Goal: Task Accomplishment & Management: Manage account settings

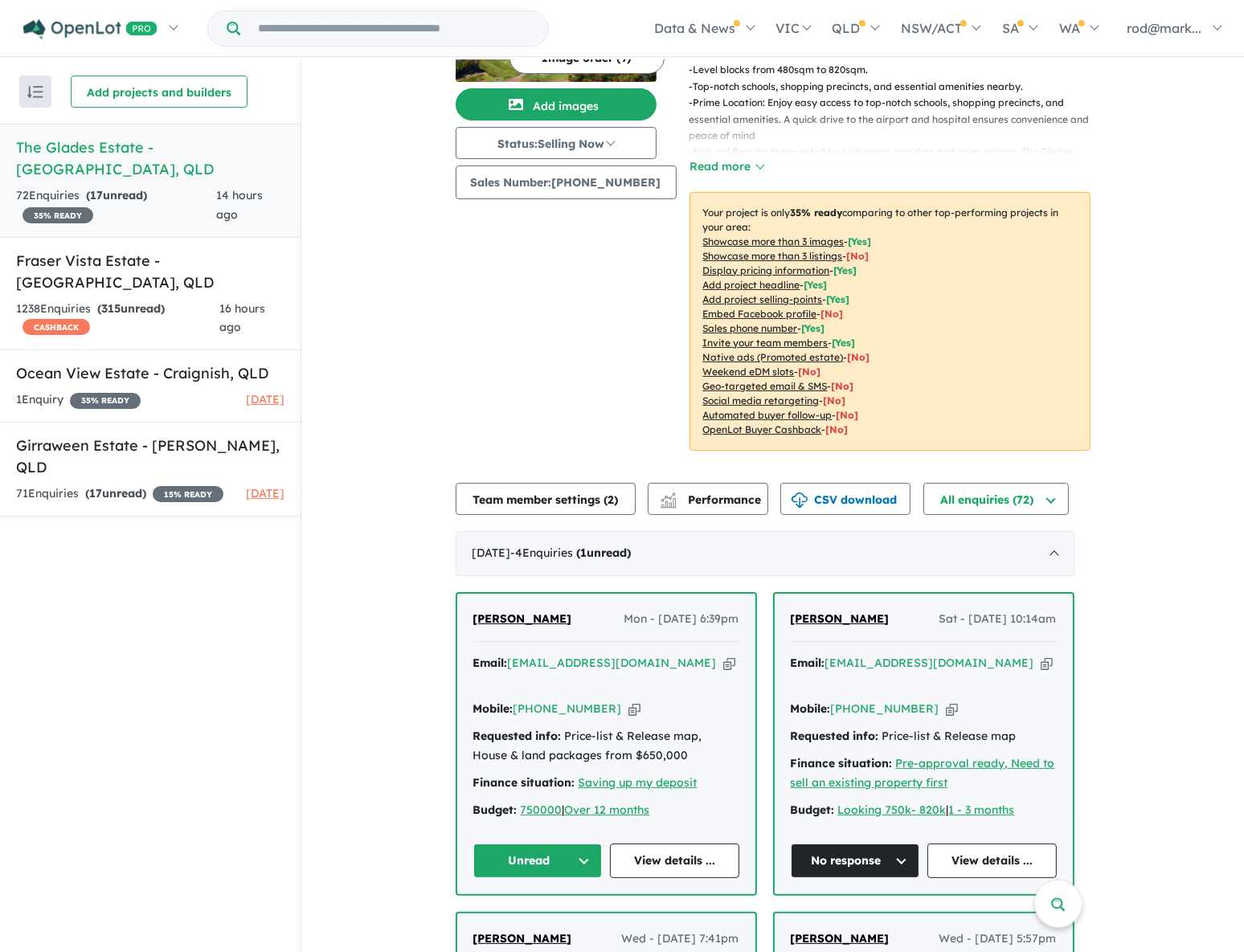
scroll to position [365, 0]
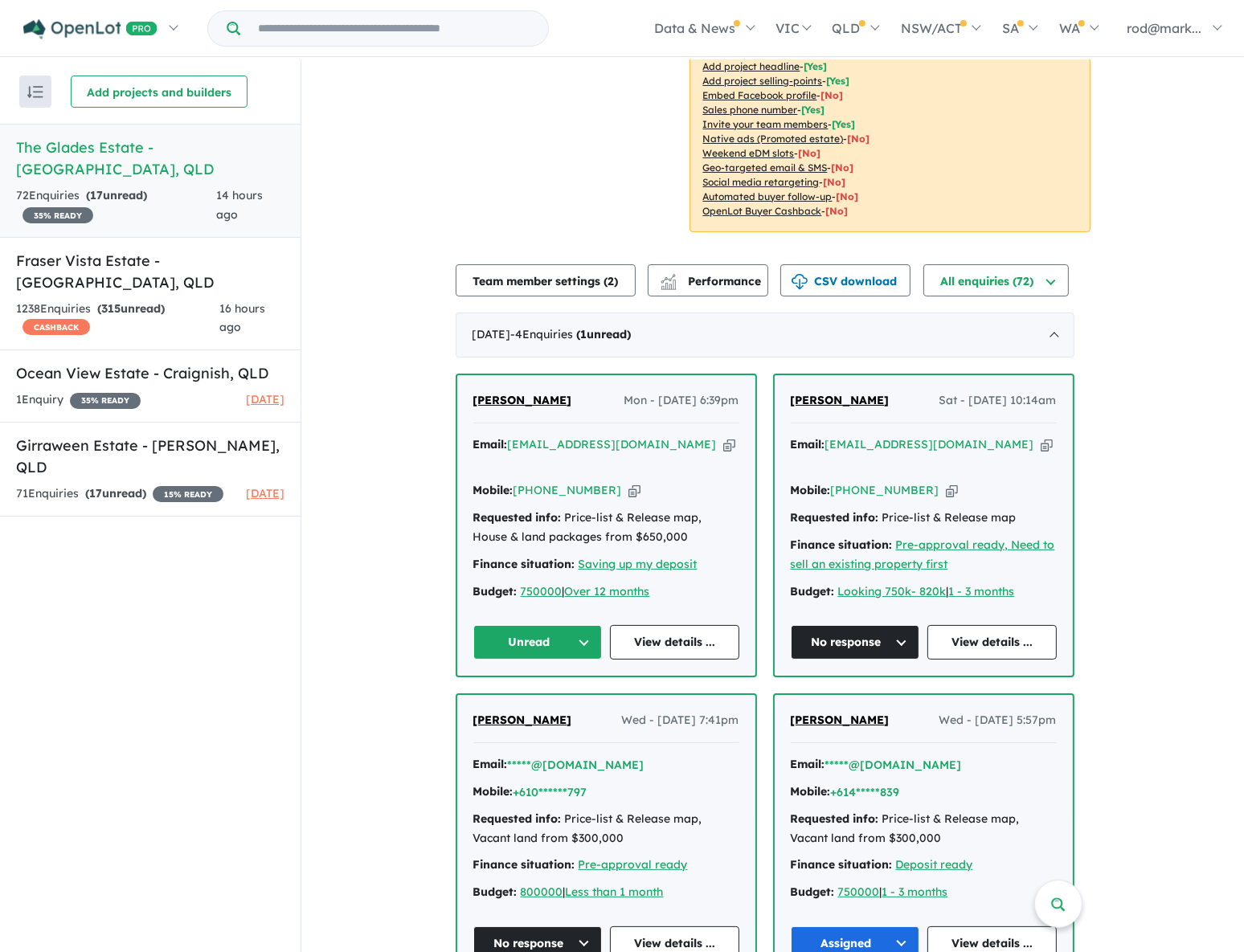
click at [723, 440] on icon "button" at bounding box center [729, 444] width 12 height 17
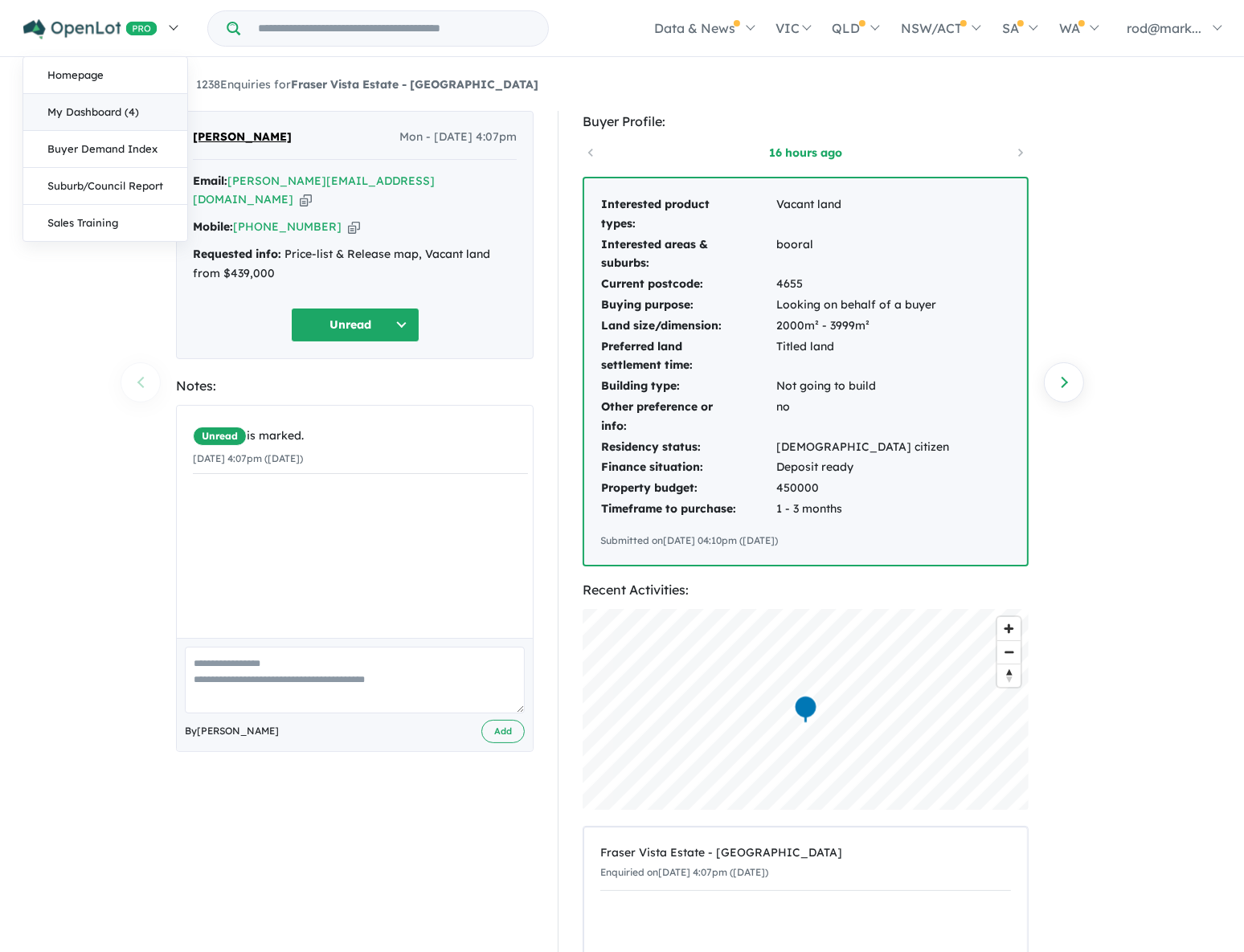
click at [60, 108] on link "My Dashboard (4)" at bounding box center [105, 113] width 164 height 37
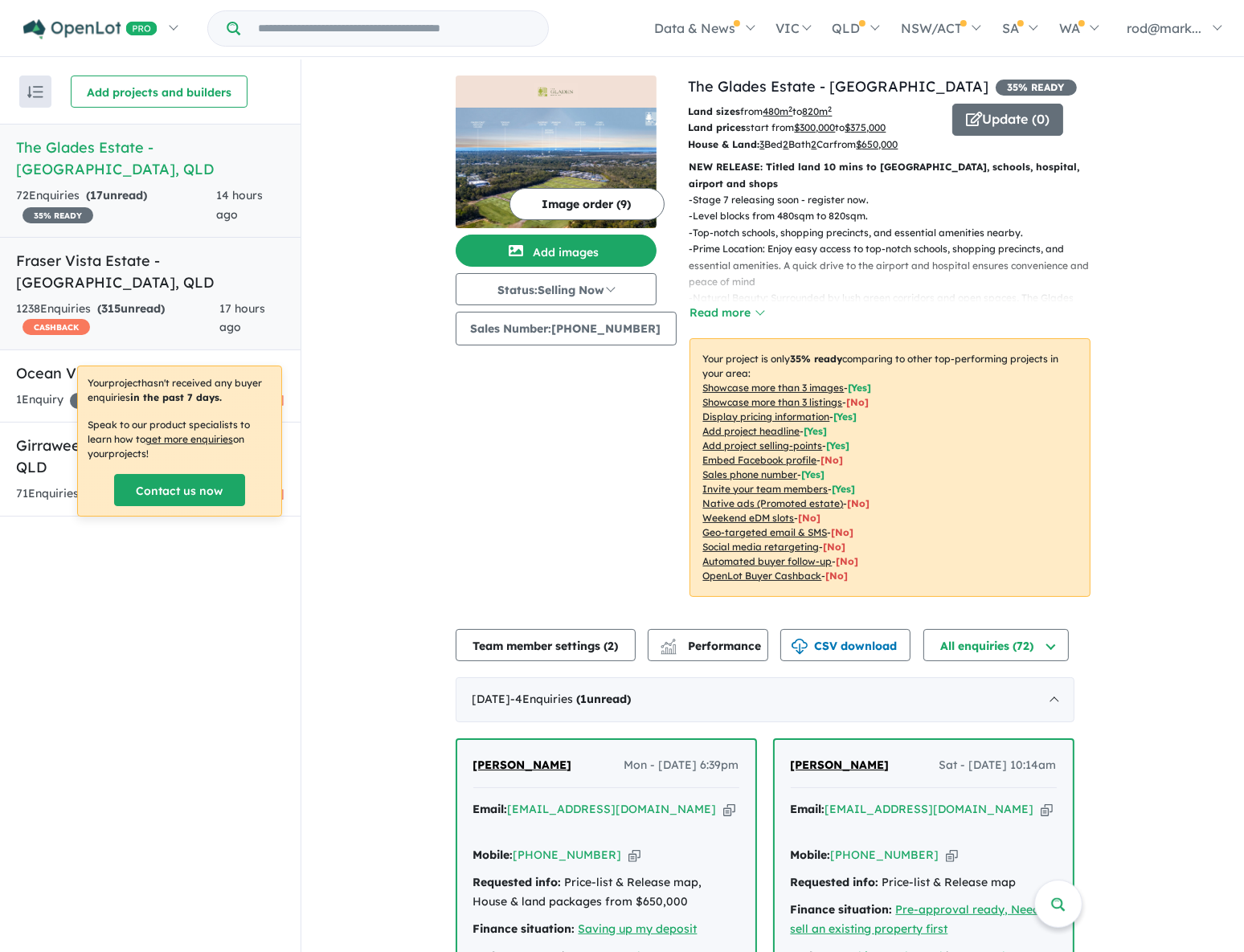
click at [62, 300] on div "1238 Enquir ies ( 315 unread) CASHBACK" at bounding box center [117, 319] width 203 height 38
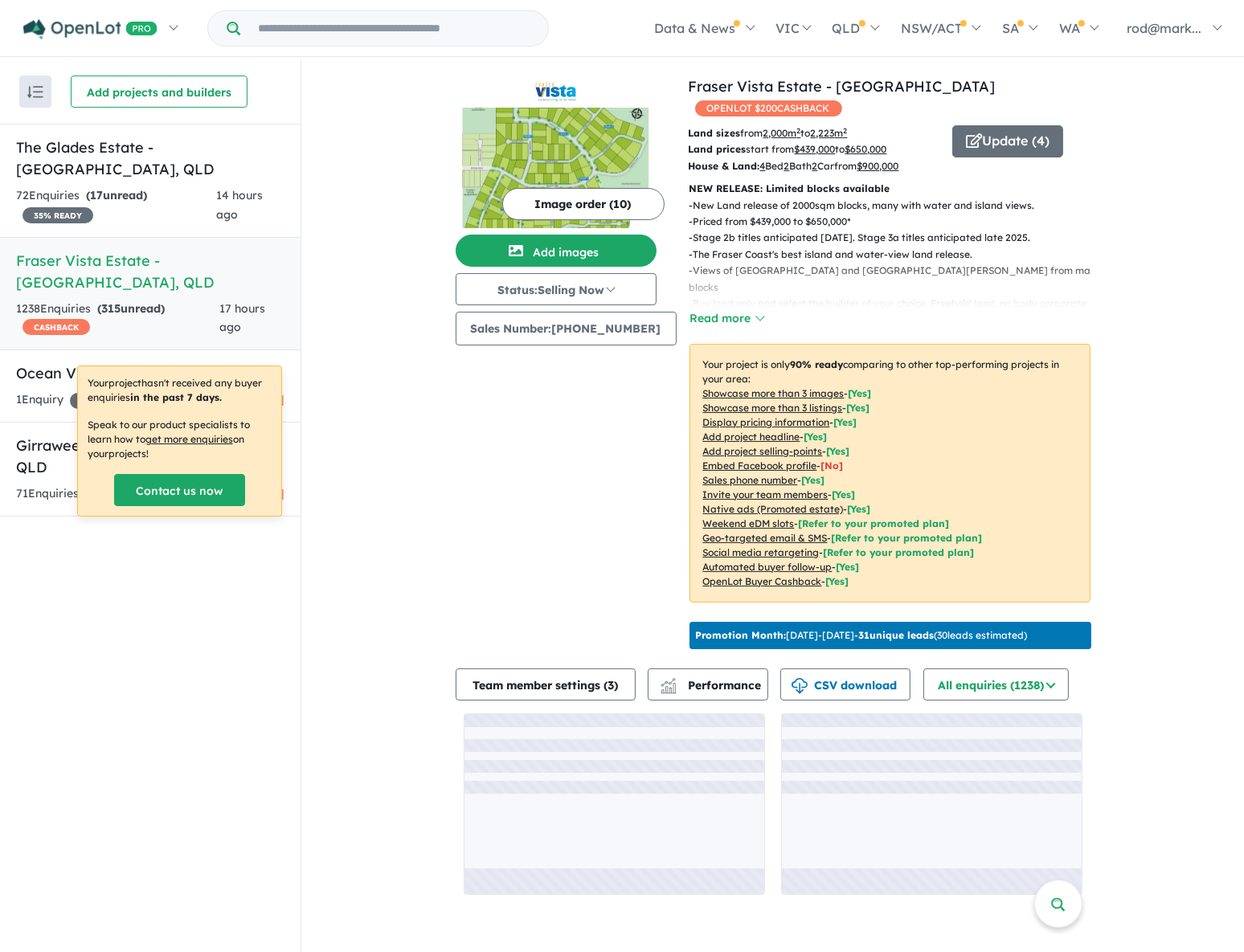
click at [133, 250] on h5 "Fraser Vista Estate - Booral , QLD" at bounding box center [150, 271] width 268 height 44
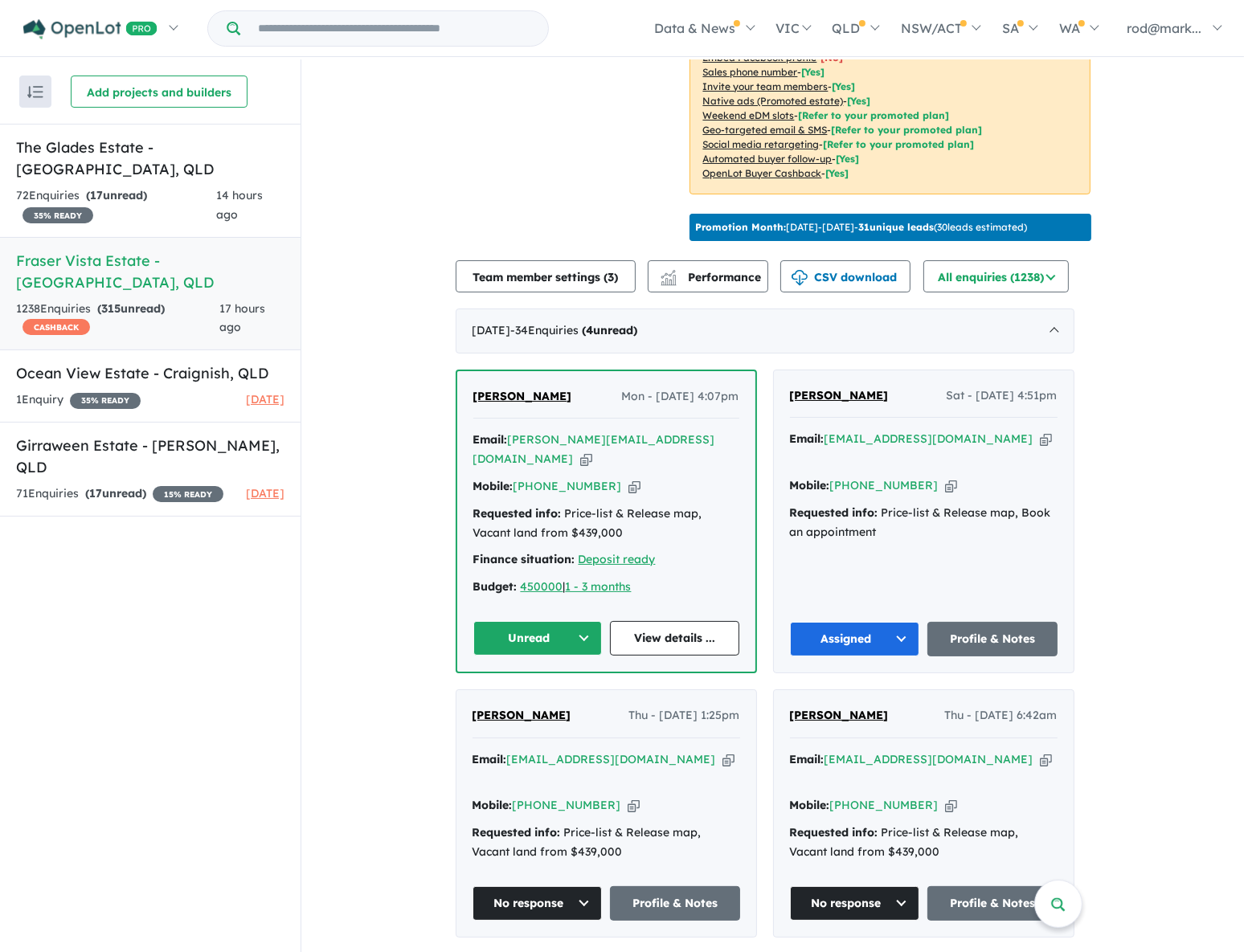
scroll to position [438, 0]
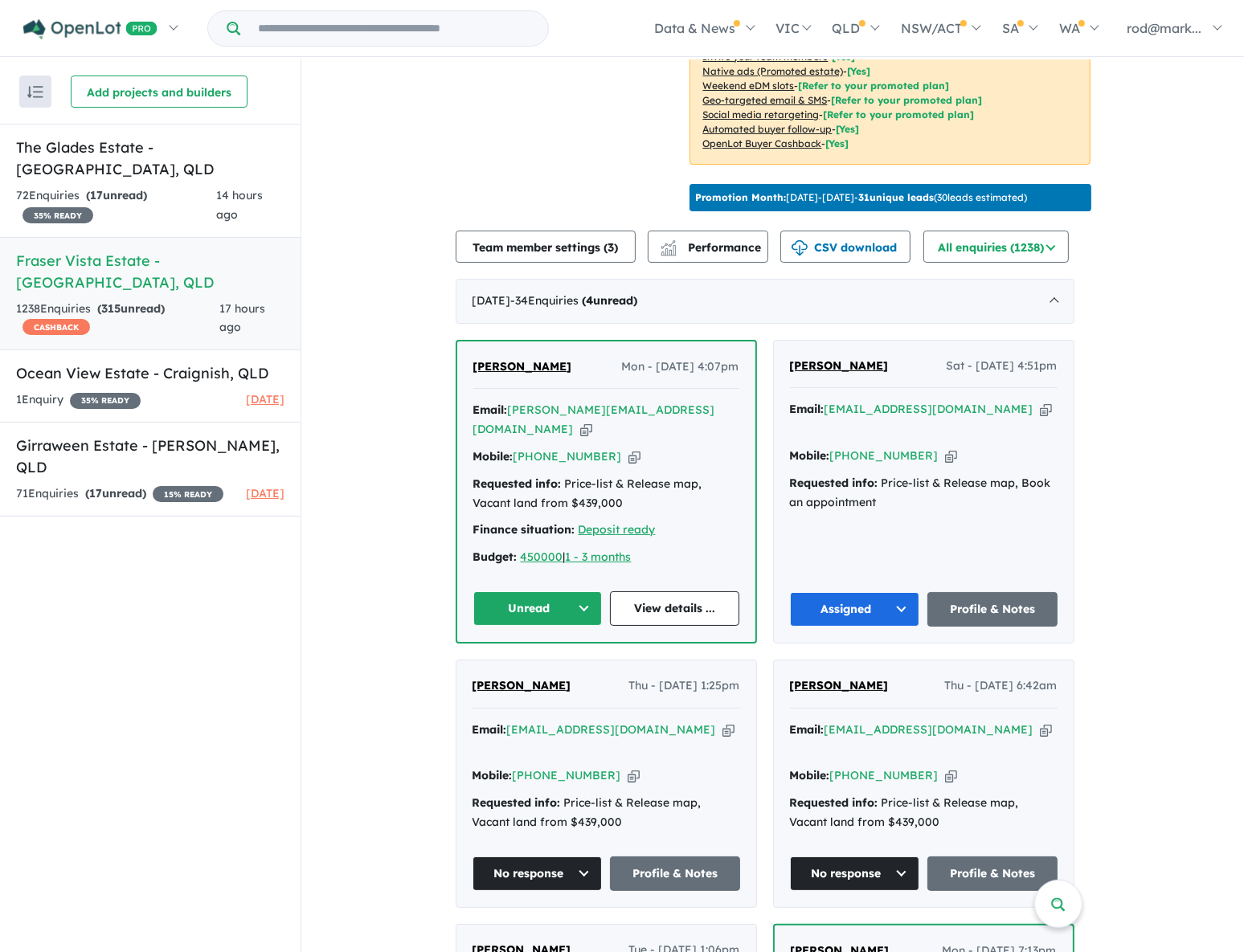
click at [589, 592] on button "Unread" at bounding box center [538, 608] width 130 height 34
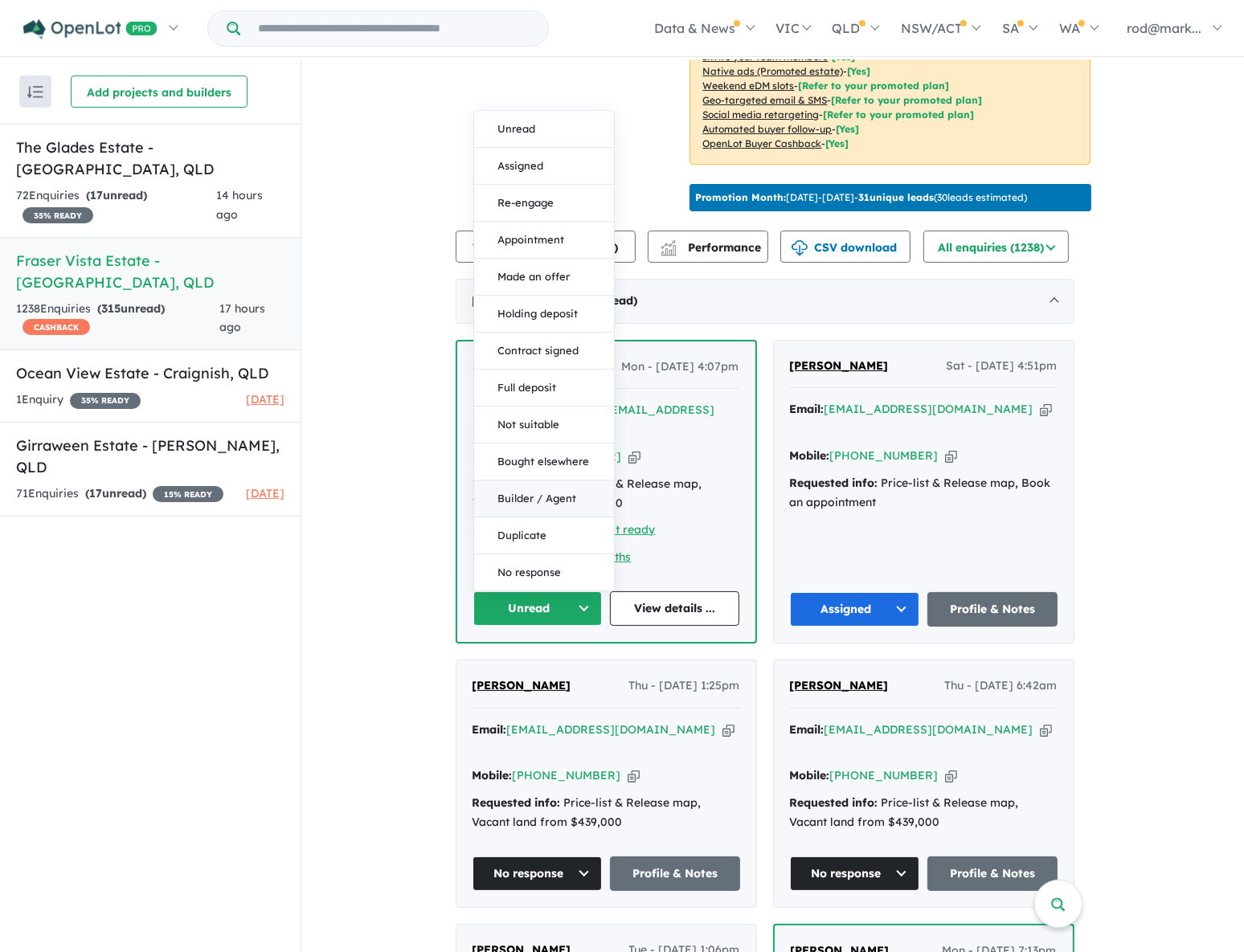
click at [555, 481] on button "Builder / Agent" at bounding box center [544, 499] width 140 height 37
